Goal: Understand process/instructions: Learn how to perform a task or action

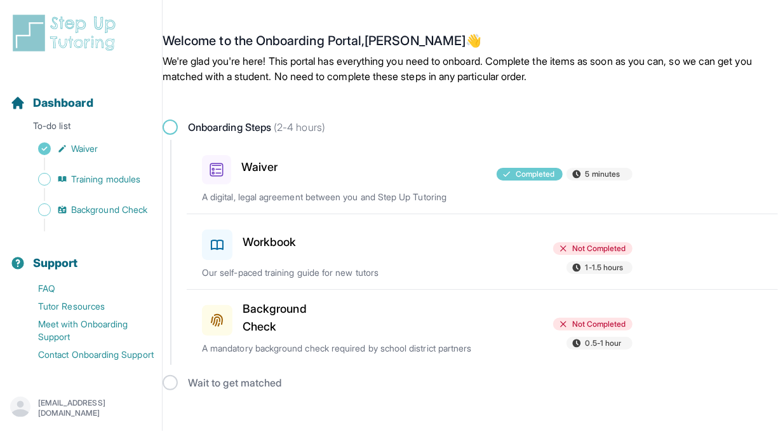
click at [275, 314] on h3 "Background Check" at bounding box center [292, 318] width 98 height 36
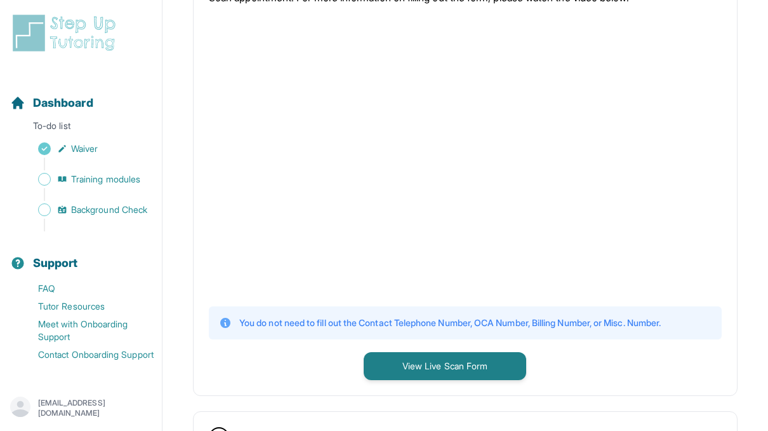
scroll to position [297, 0]
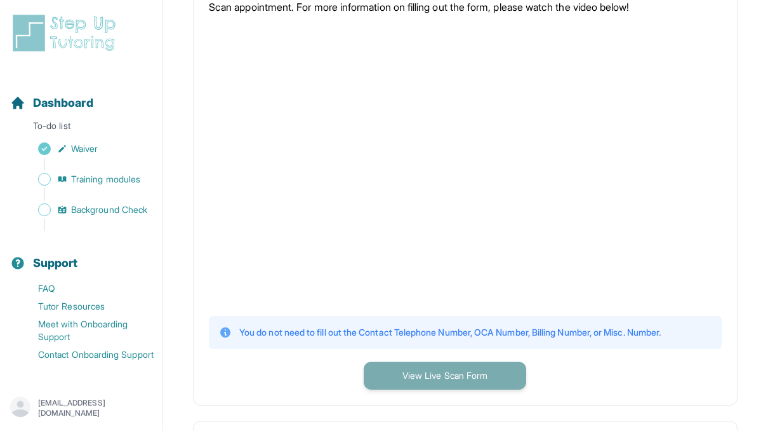
click at [436, 380] on button "View Live Scan Form" at bounding box center [445, 375] width 163 height 28
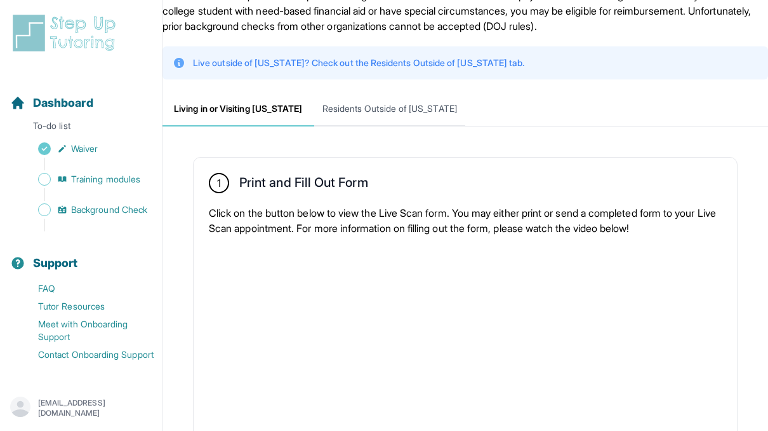
scroll to position [0, 0]
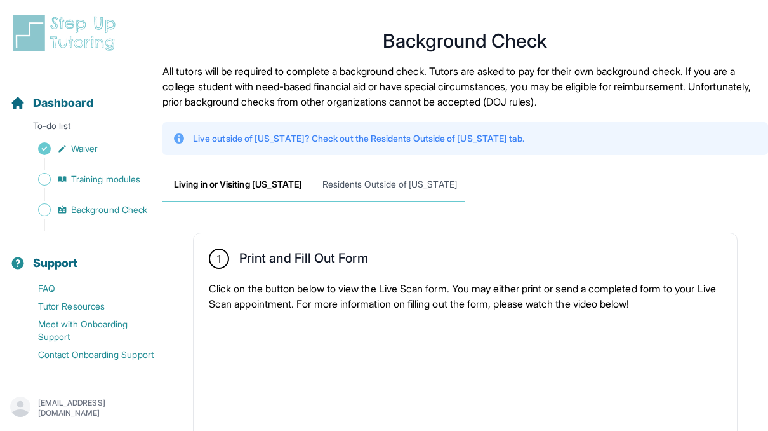
click at [352, 180] on span "Residents Outside of [US_STATE]" at bounding box center [390, 185] width 152 height 34
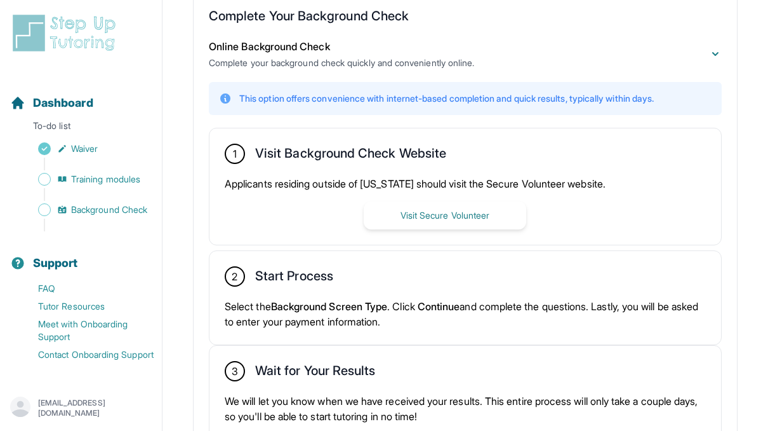
scroll to position [241, 0]
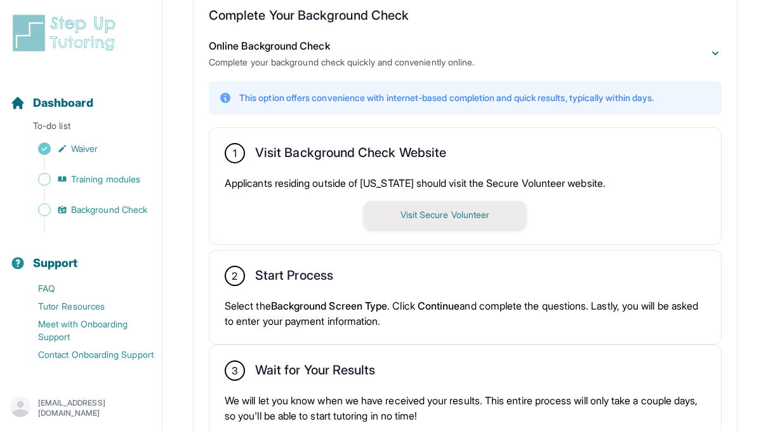
click at [398, 208] on button "Visit Secure Volunteer" at bounding box center [445, 215] width 163 height 28
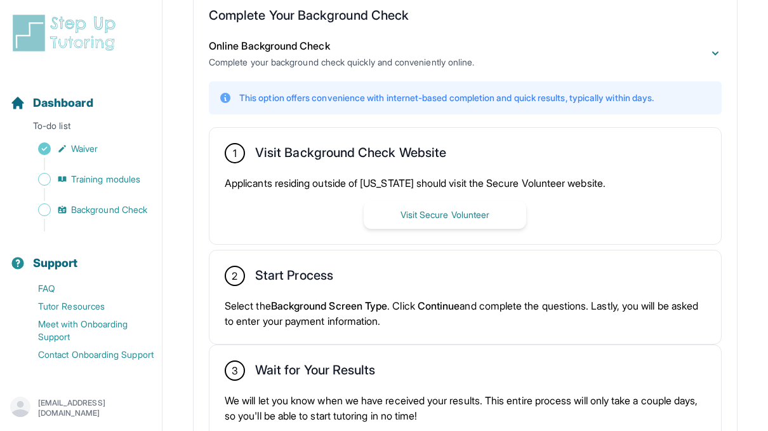
click at [83, 159] on div "Sidebar" at bounding box center [83, 163] width 147 height 13
click at [81, 156] on link "Waiver" at bounding box center [86, 149] width 152 height 18
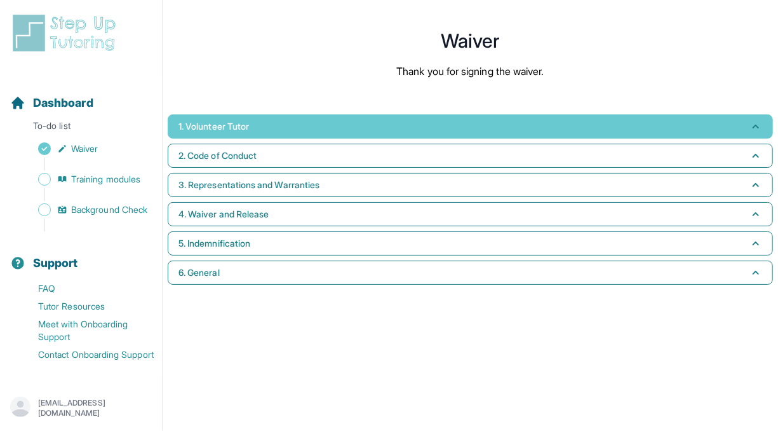
click at [278, 127] on button "1. Volunteer Tutor" at bounding box center [470, 126] width 605 height 24
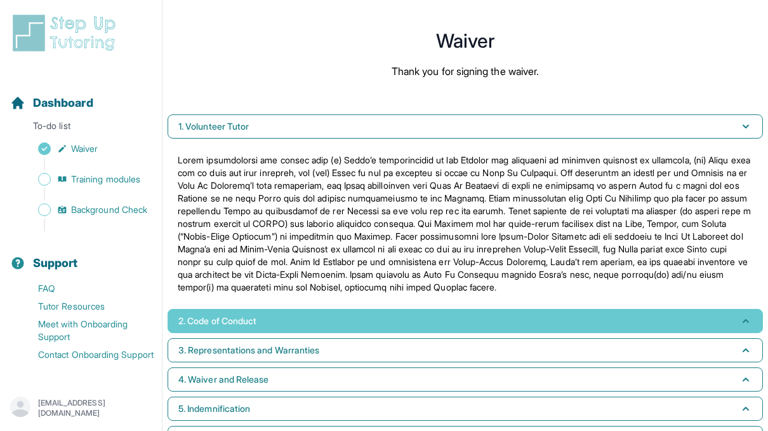
click at [256, 316] on span "2. Code of Conduct" at bounding box center [217, 320] width 78 height 13
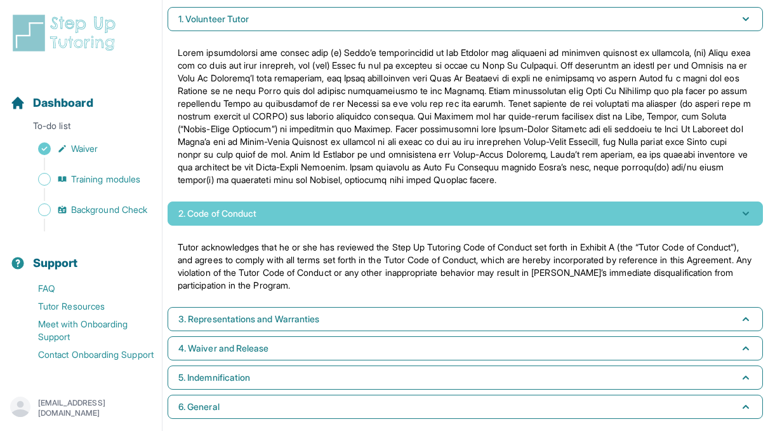
scroll to position [116, 0]
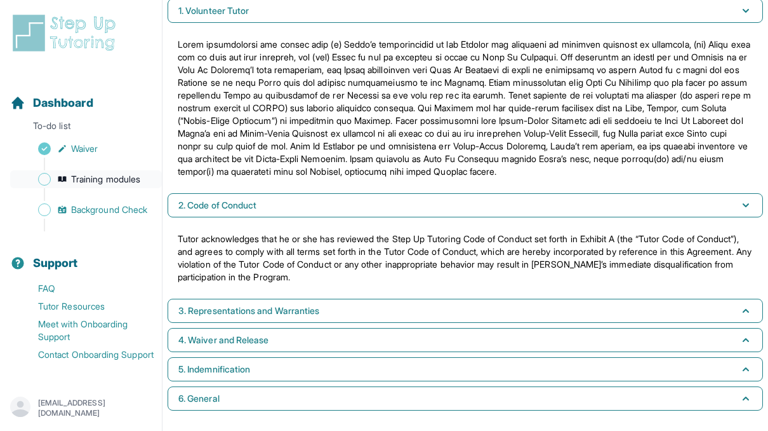
click at [127, 178] on span "Training modules" at bounding box center [105, 179] width 69 height 13
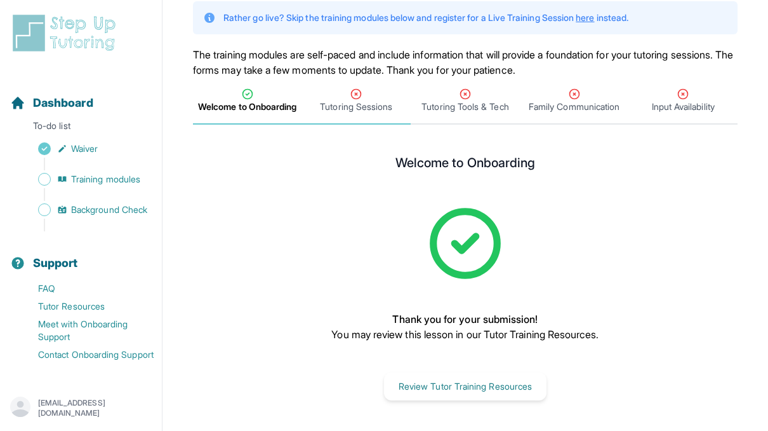
click at [352, 100] on span "Tutoring Sessions" at bounding box center [356, 100] width 109 height 47
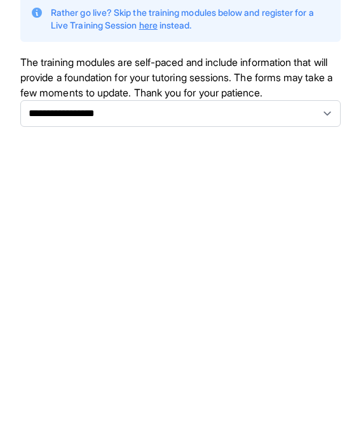
scroll to position [0, 0]
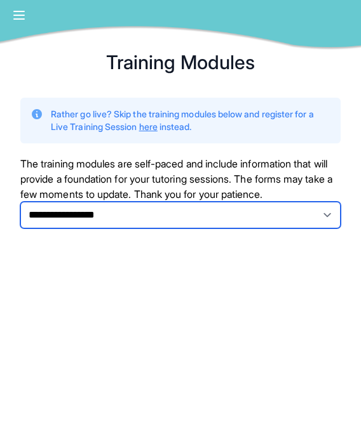
click at [142, 215] on select "**********" at bounding box center [180, 215] width 320 height 27
select select "**********"
click at [20, 202] on select "**********" at bounding box center [180, 215] width 320 height 27
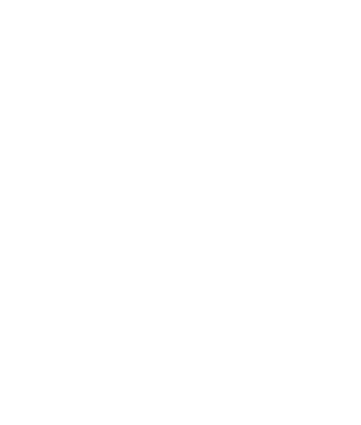
scroll to position [308, 0]
